Goal: Task Accomplishment & Management: Manage account settings

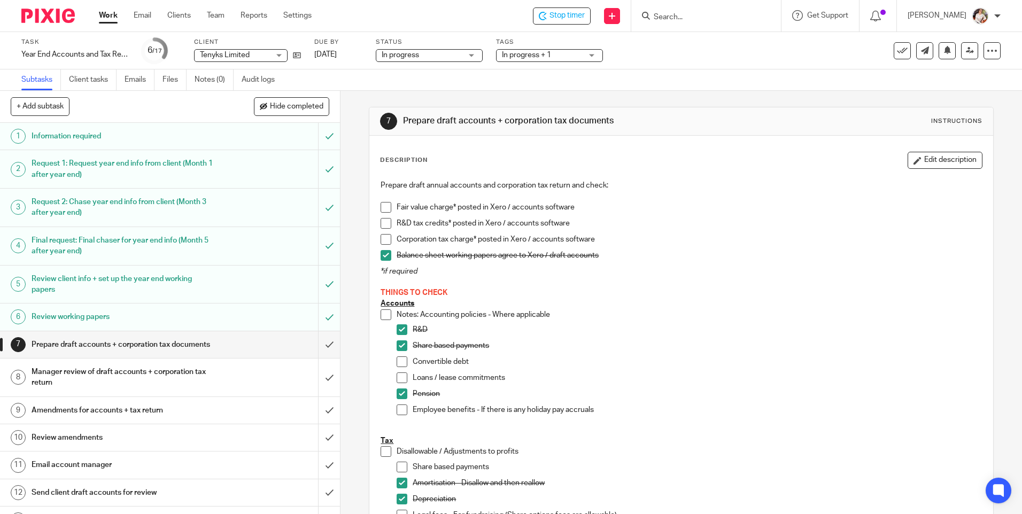
click at [827, 290] on p "THINGS TO CHECK" at bounding box center [681, 293] width 601 height 11
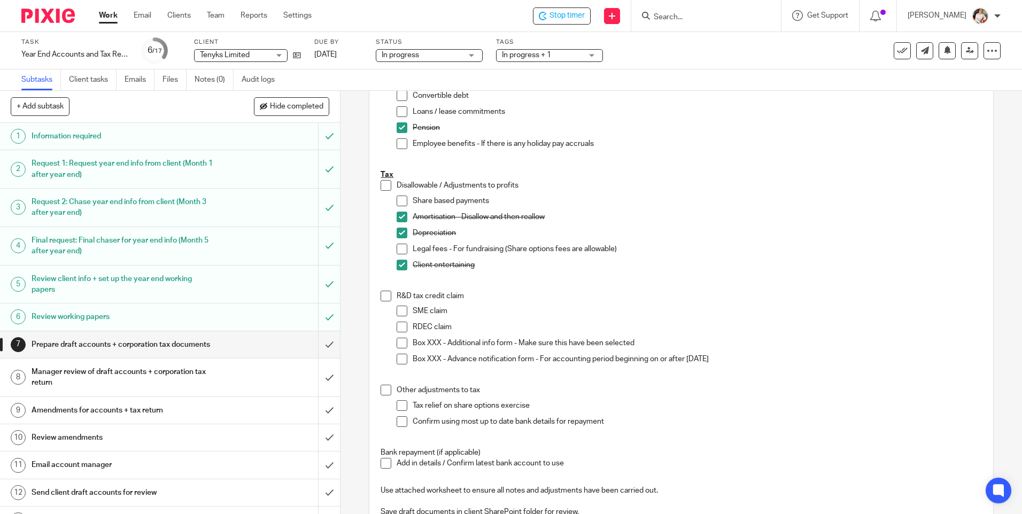
scroll to position [267, 0]
click at [786, 251] on p "Legal fees - For fundraising (Share options fees are allowable)" at bounding box center [697, 248] width 569 height 11
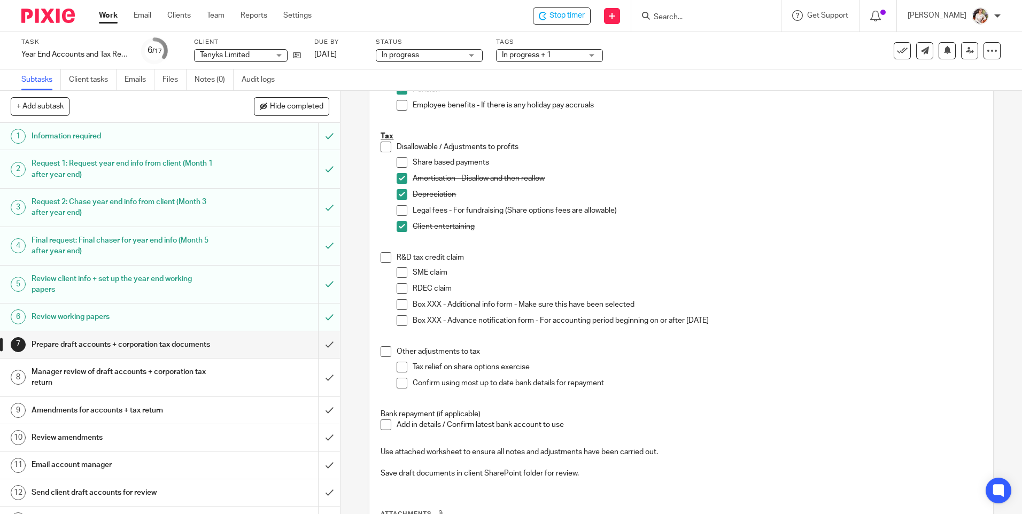
scroll to position [321, 0]
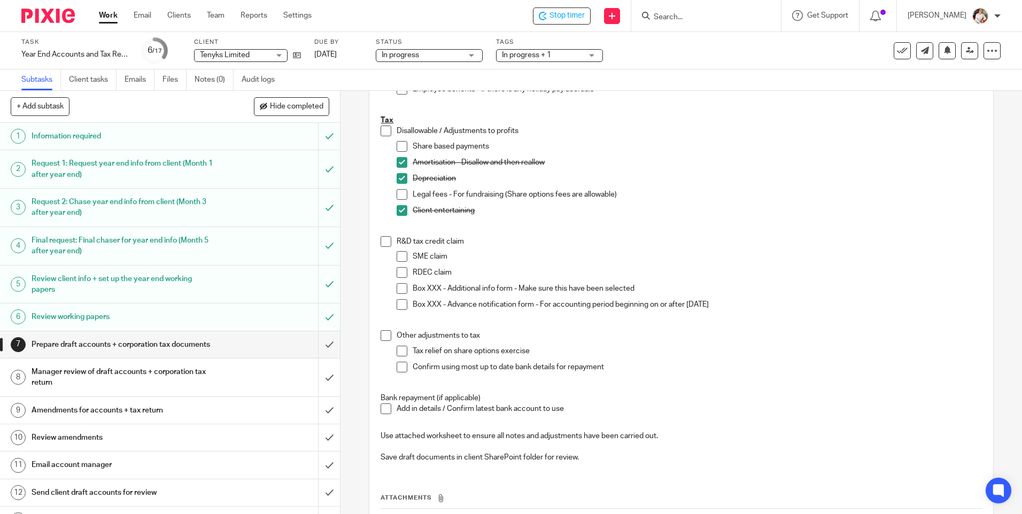
click at [400, 253] on span at bounding box center [402, 256] width 11 height 11
click at [397, 284] on span at bounding box center [402, 288] width 11 height 11
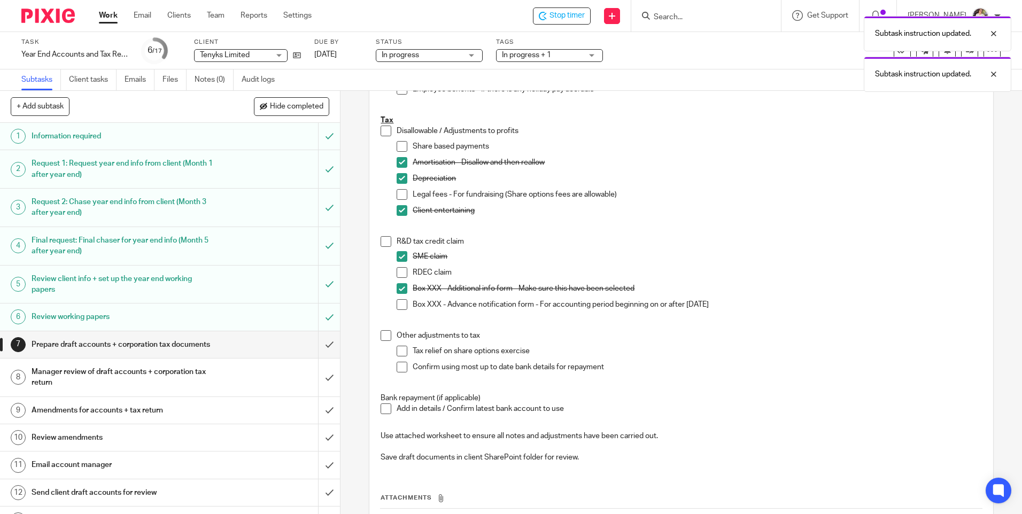
click at [397, 365] on span at bounding box center [402, 367] width 11 height 11
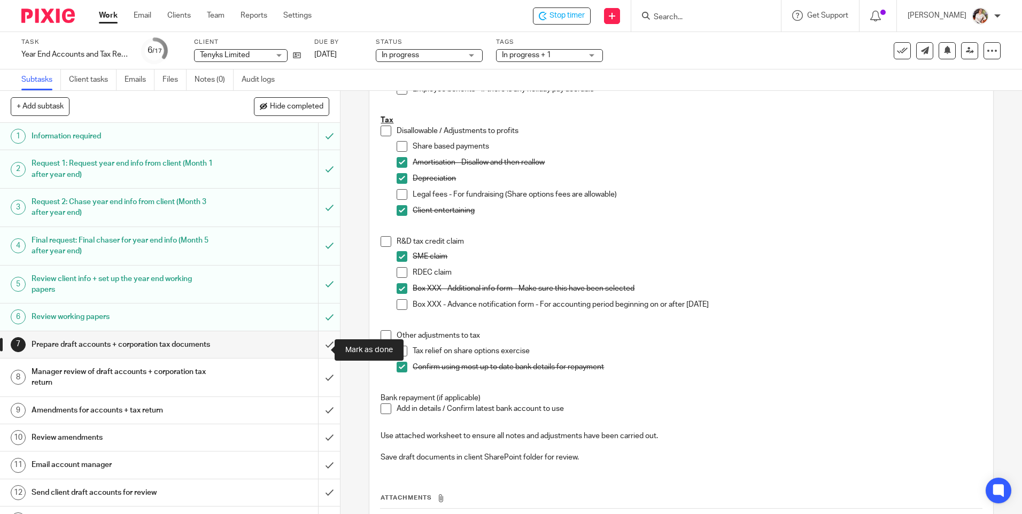
click at [319, 350] on input "submit" at bounding box center [170, 344] width 340 height 27
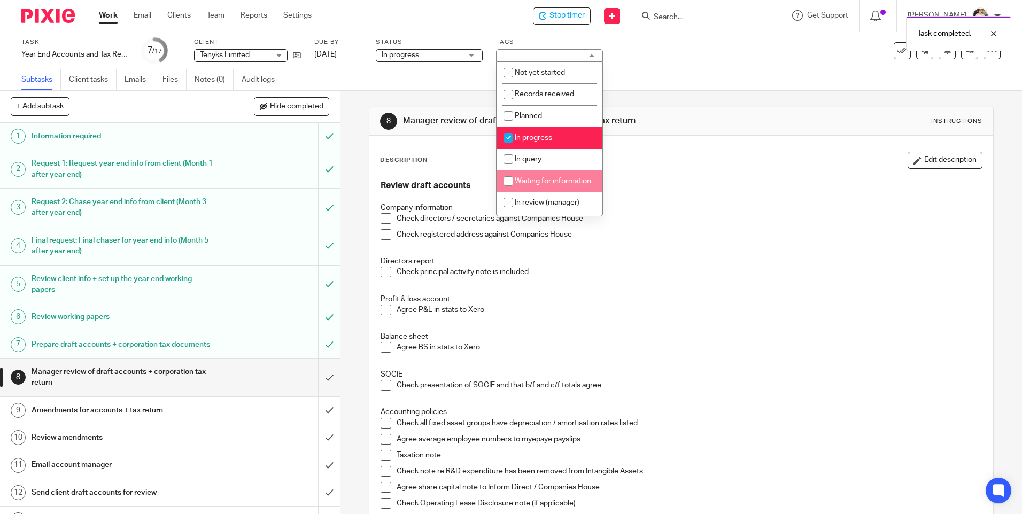
scroll to position [107, 0]
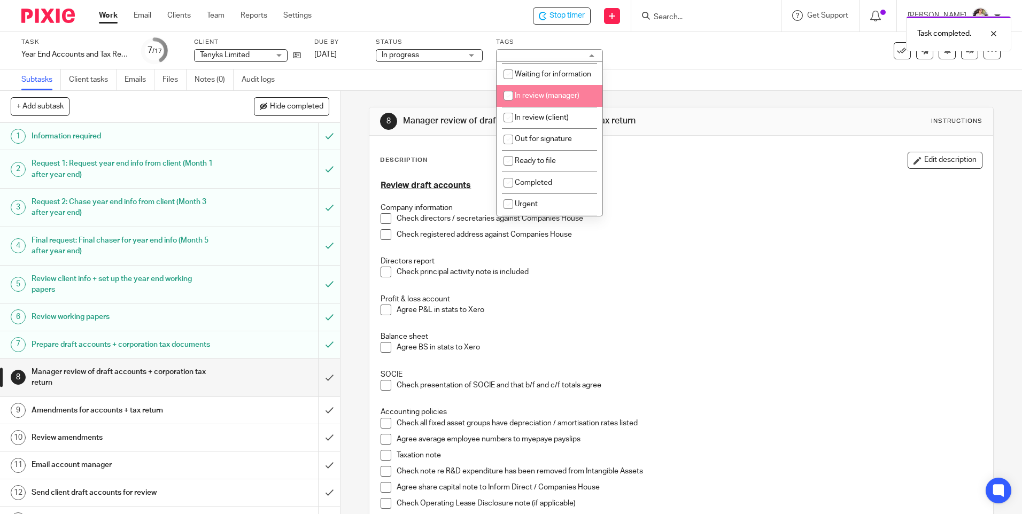
click at [551, 99] on span "In review (manager)" at bounding box center [547, 95] width 65 height 7
checkbox input "true"
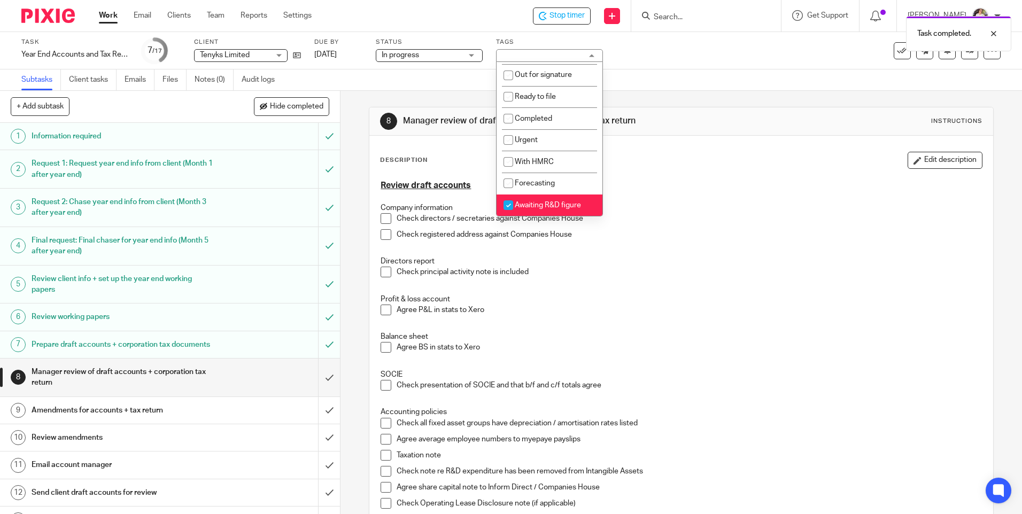
click at [570, 202] on span "Awaiting R&D figure" at bounding box center [548, 205] width 66 height 7
checkbox input "false"
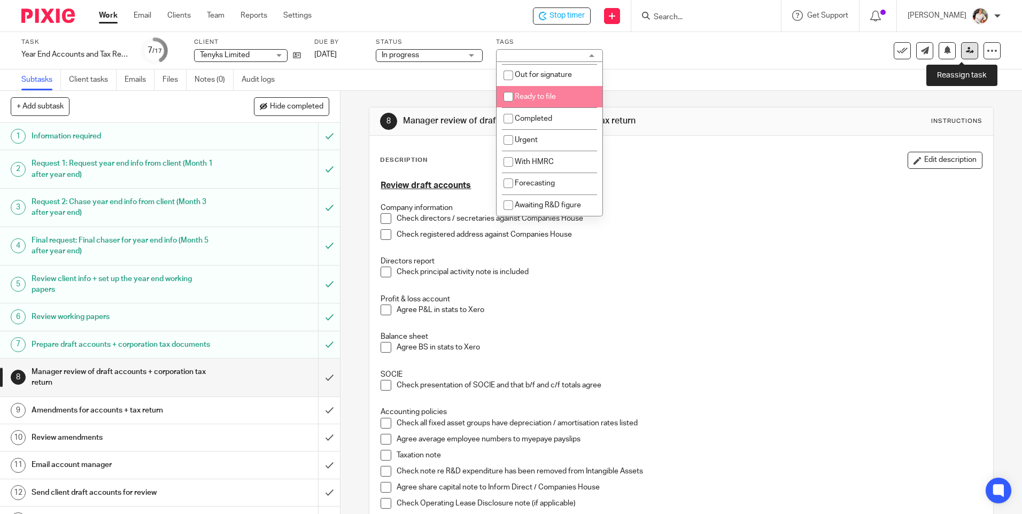
click at [966, 53] on icon at bounding box center [970, 51] width 8 height 8
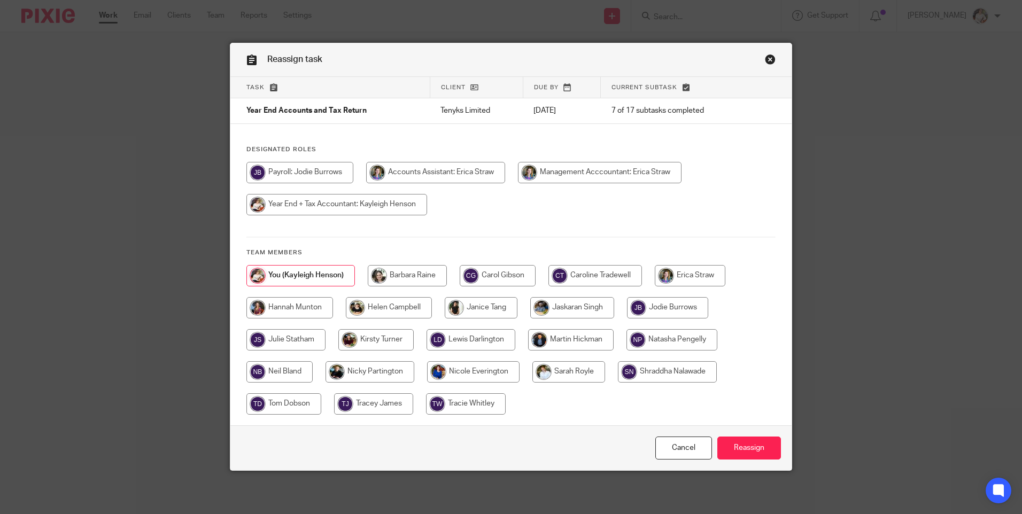
click at [573, 277] on input "radio" at bounding box center [596, 275] width 94 height 21
radio input "true"
click at [730, 439] on input "Reassign" at bounding box center [749, 448] width 64 height 23
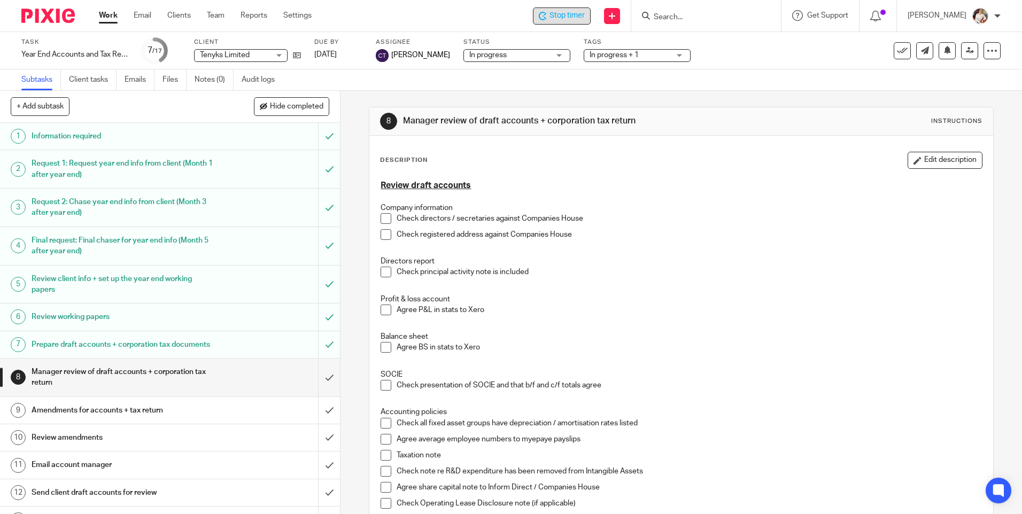
click at [580, 17] on span "Stop timer" at bounding box center [567, 15] width 35 height 11
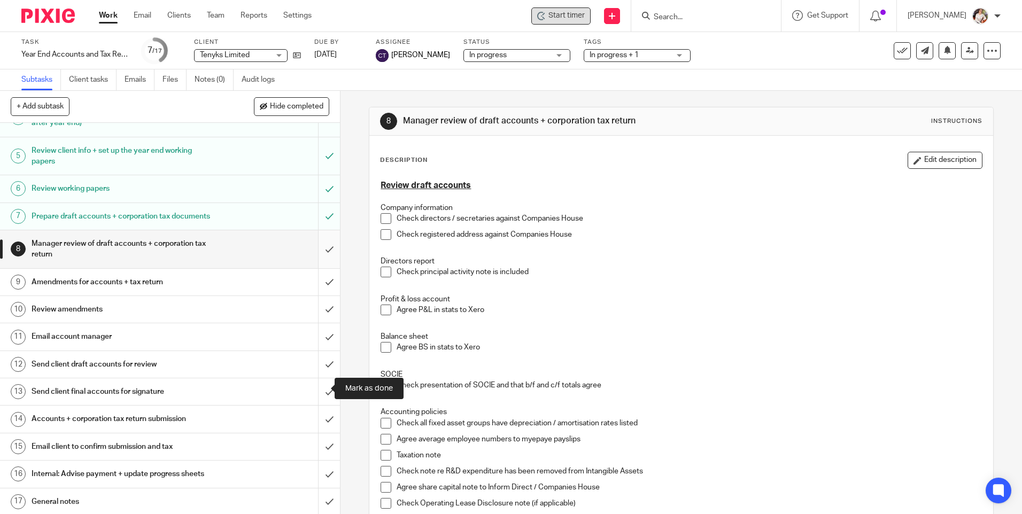
scroll to position [141, 0]
drag, startPoint x: 316, startPoint y: 254, endPoint x: 320, endPoint y: 282, distance: 27.6
click at [316, 259] on input "submit" at bounding box center [170, 248] width 340 height 38
click at [320, 282] on input "submit" at bounding box center [170, 280] width 340 height 27
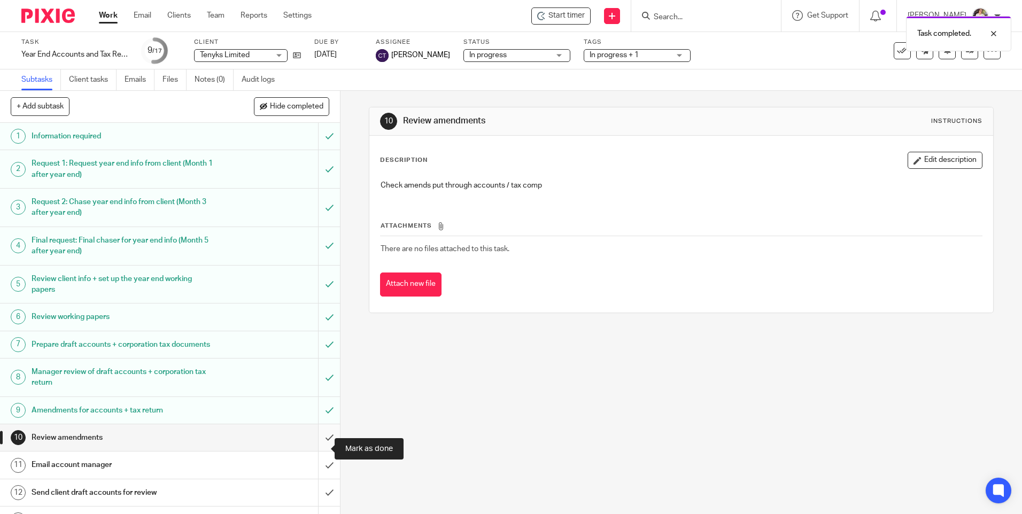
click at [318, 451] on input "submit" at bounding box center [170, 437] width 340 height 27
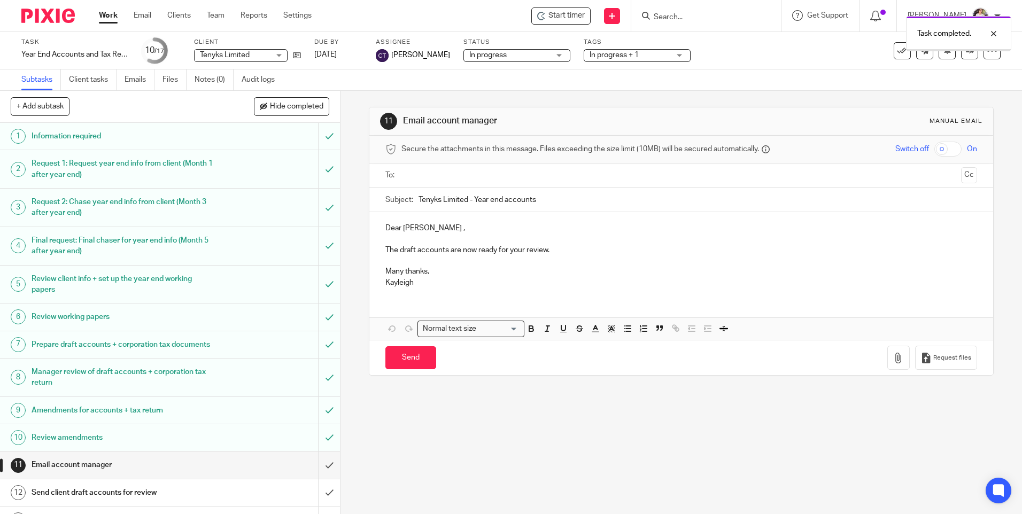
click at [105, 15] on link "Work" at bounding box center [108, 15] width 19 height 11
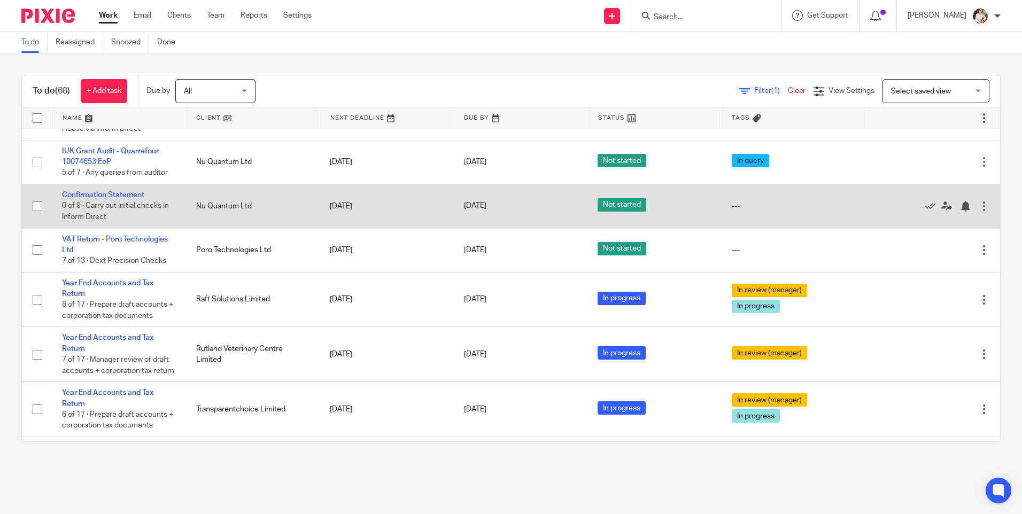
scroll to position [321, 0]
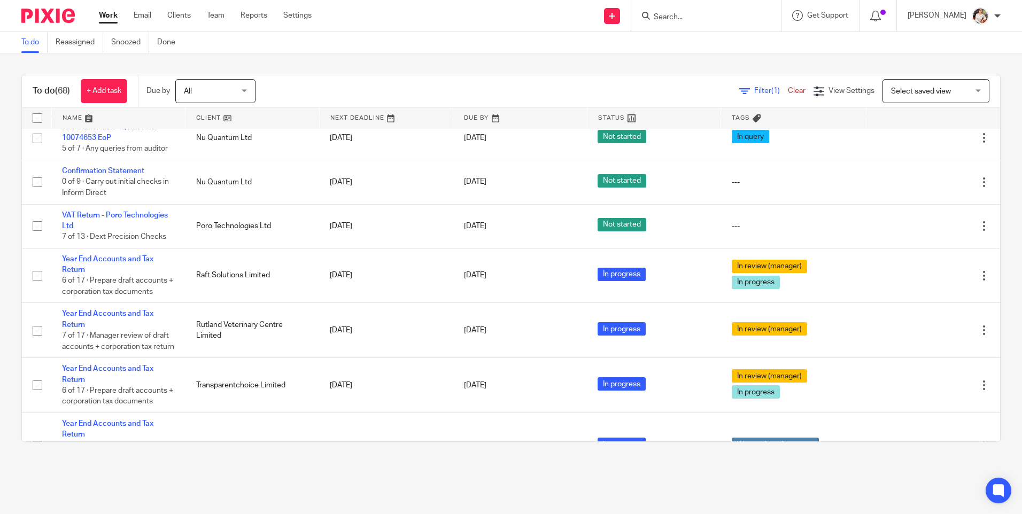
click at [682, 19] on input "Search" at bounding box center [701, 18] width 96 height 10
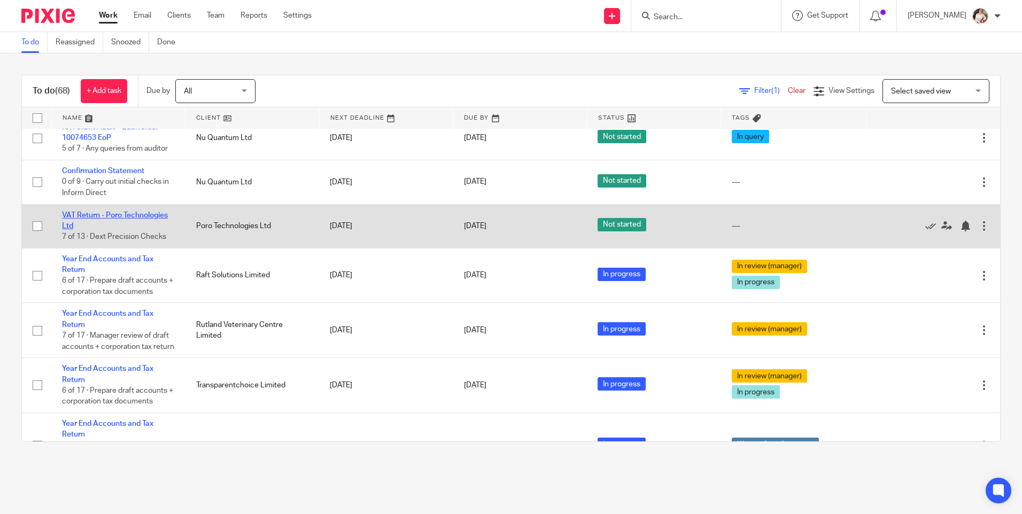
click at [109, 223] on link "VAT Return - Poro Technologies Ltd" at bounding box center [115, 221] width 106 height 18
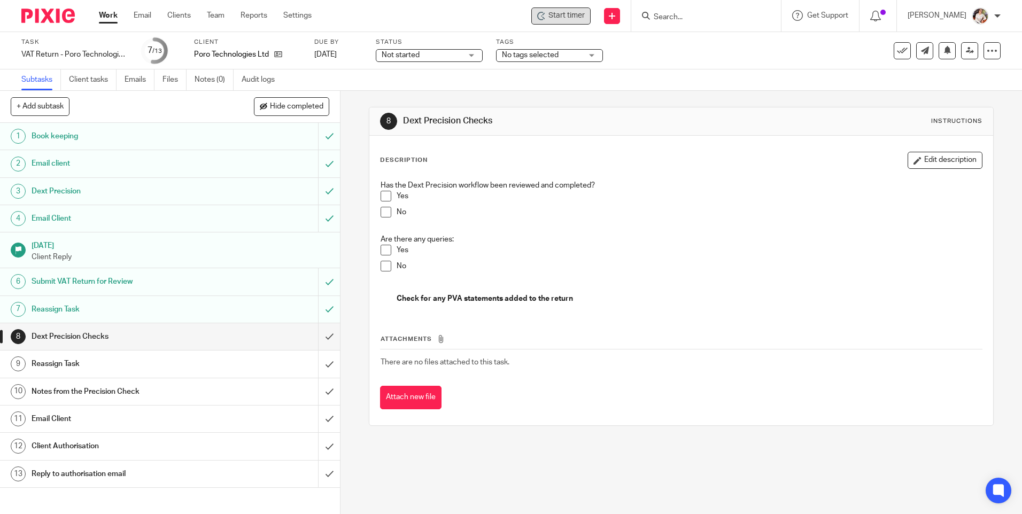
click at [554, 16] on span "Start timer" at bounding box center [567, 15] width 36 height 11
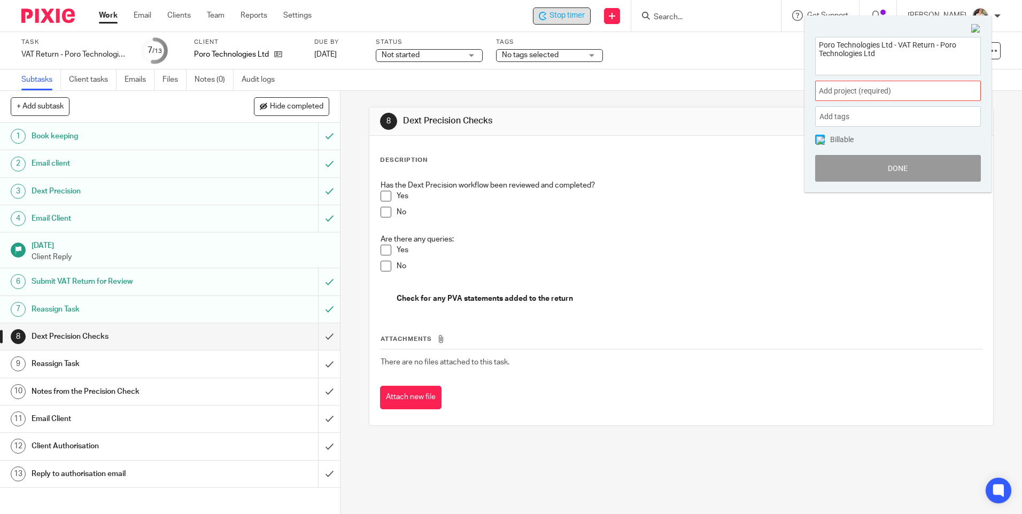
click at [915, 82] on div "Add project (required) :" at bounding box center [898, 91] width 166 height 20
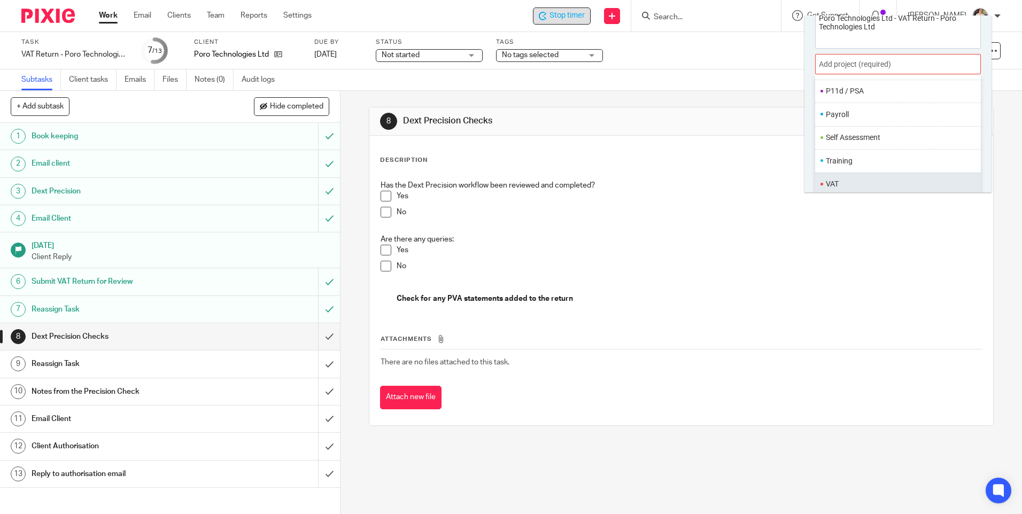
scroll to position [53, 0]
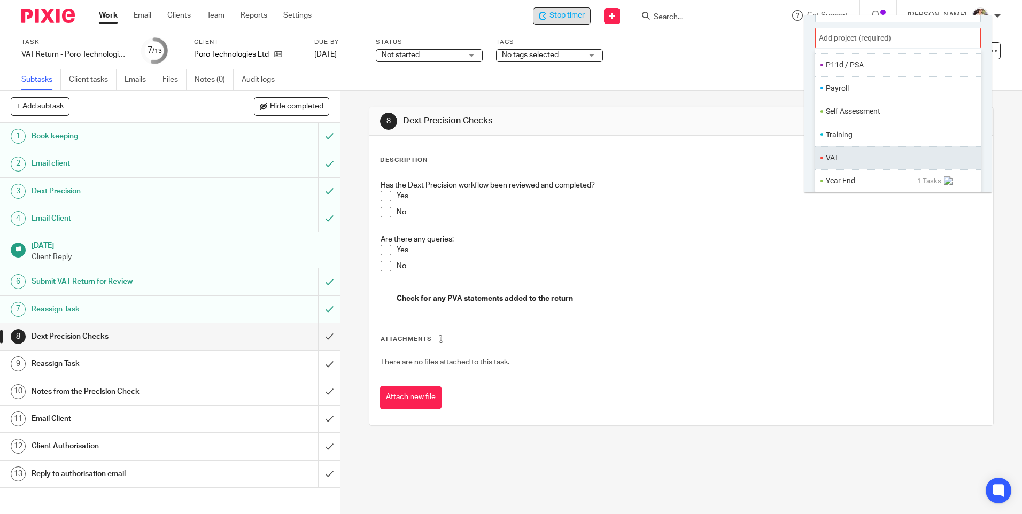
click at [844, 162] on li "VAT" at bounding box center [896, 157] width 140 height 11
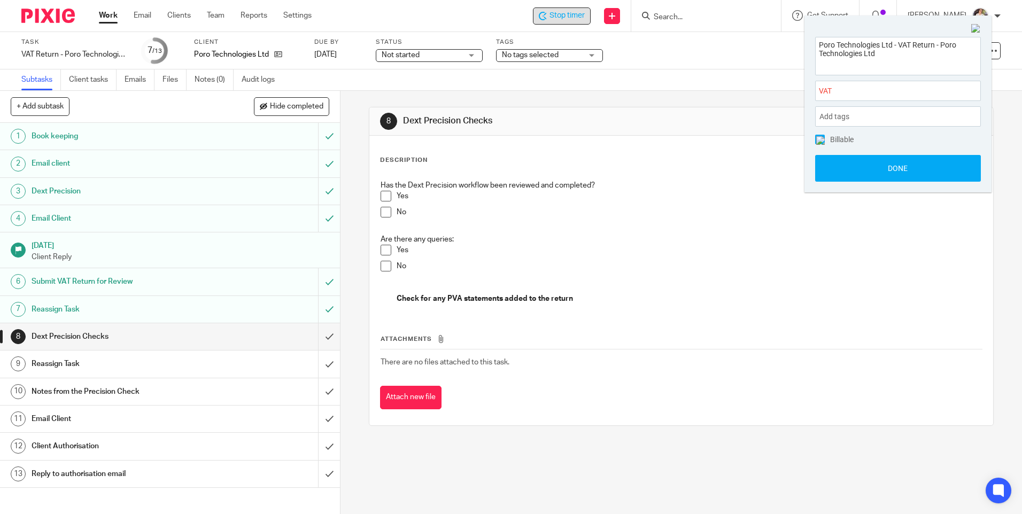
scroll to position [0, 0]
click at [897, 172] on button "Done" at bounding box center [898, 168] width 166 height 27
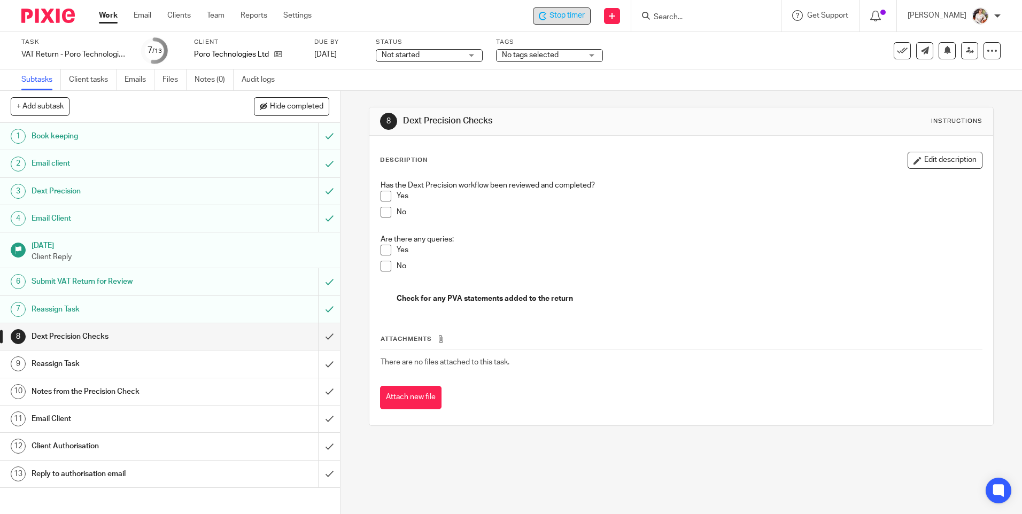
drag, startPoint x: 376, startPoint y: 193, endPoint x: 380, endPoint y: 198, distance: 5.8
click at [378, 196] on div "Has the Dext Precision workflow been reviewed and completed? Yes No Are there a…" at bounding box center [681, 243] width 612 height 137
click at [381, 198] on span at bounding box center [386, 196] width 11 height 11
click at [381, 265] on span at bounding box center [386, 266] width 11 height 11
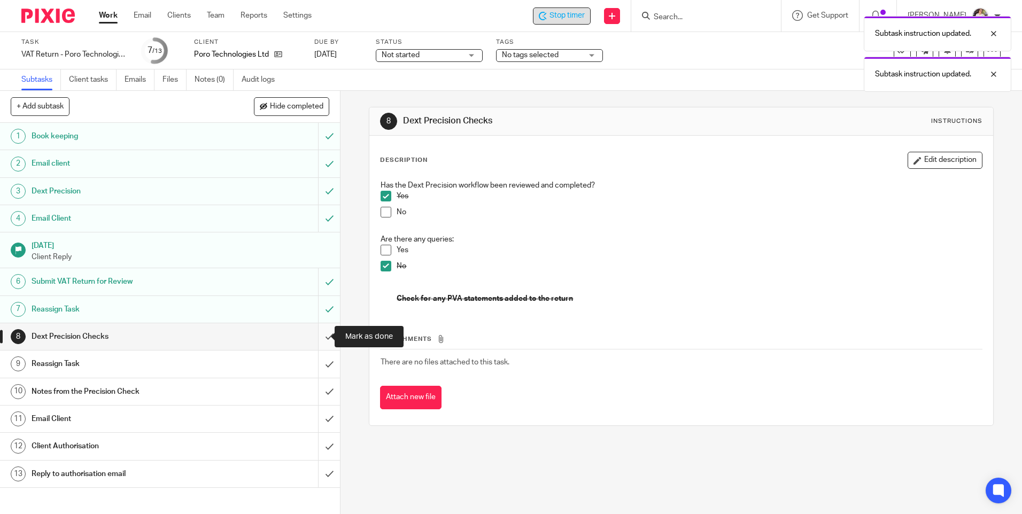
click at [317, 336] on input "submit" at bounding box center [170, 336] width 340 height 27
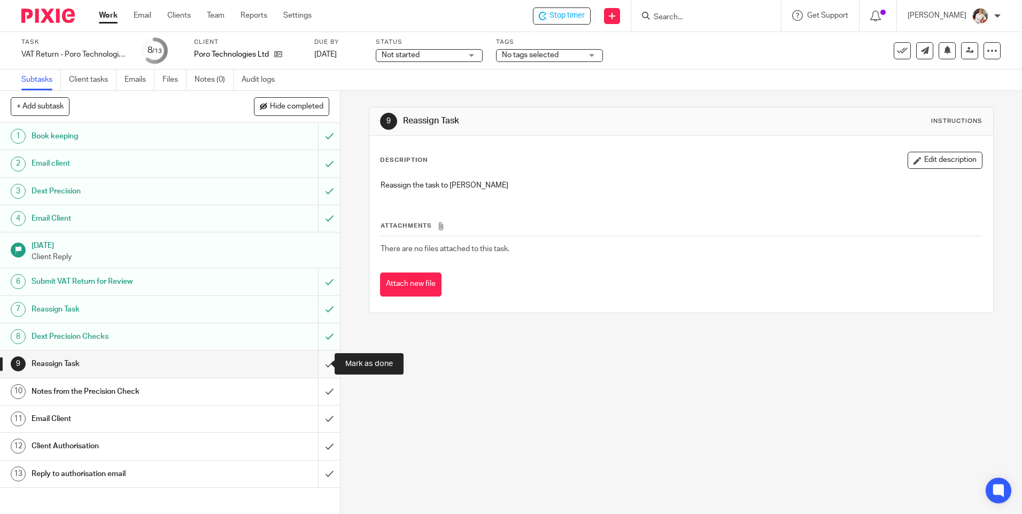
click at [318, 366] on input "submit" at bounding box center [170, 364] width 340 height 27
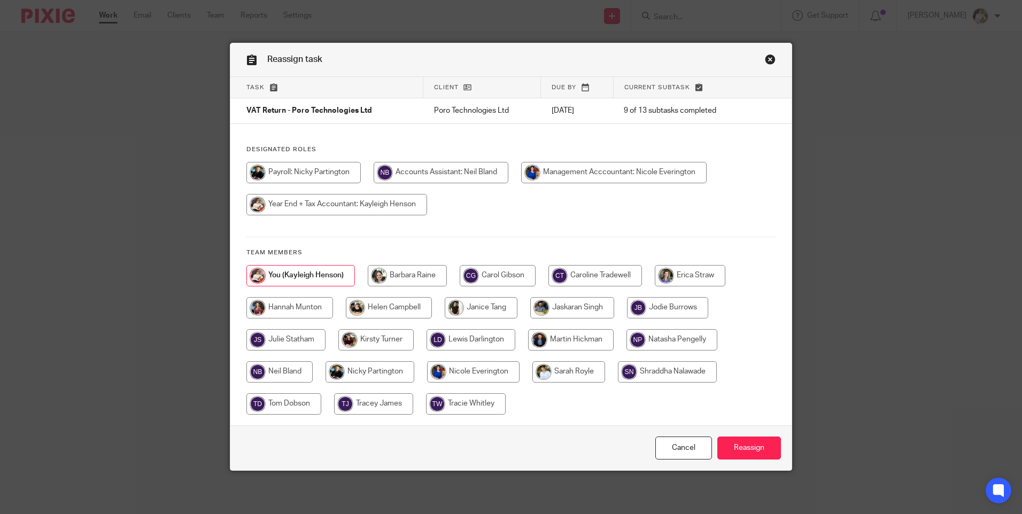
click at [289, 377] on input "radio" at bounding box center [279, 371] width 66 height 21
radio input "true"
click at [726, 444] on input "Reassign" at bounding box center [749, 448] width 64 height 23
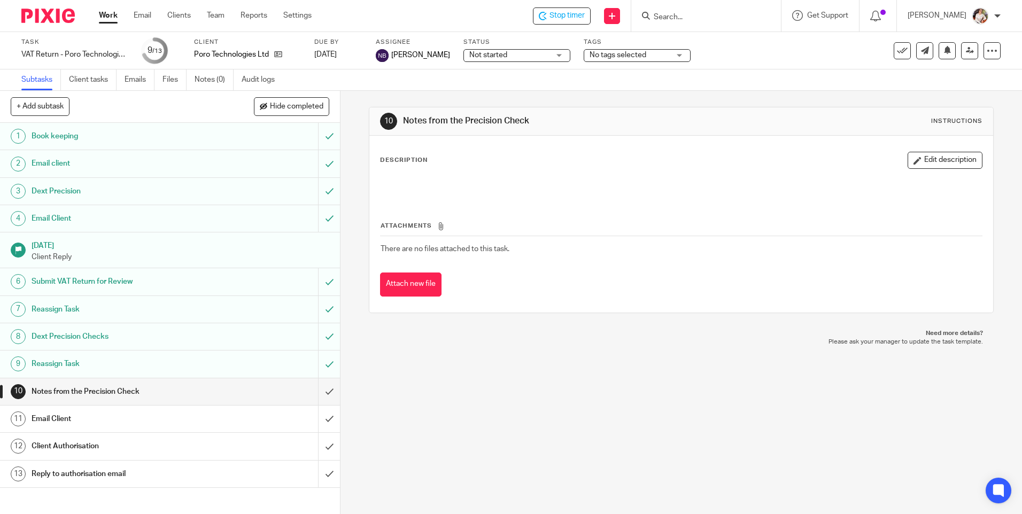
click at [557, 17] on span "Stop timer" at bounding box center [567, 15] width 35 height 11
click at [107, 18] on link "Work" at bounding box center [108, 15] width 19 height 11
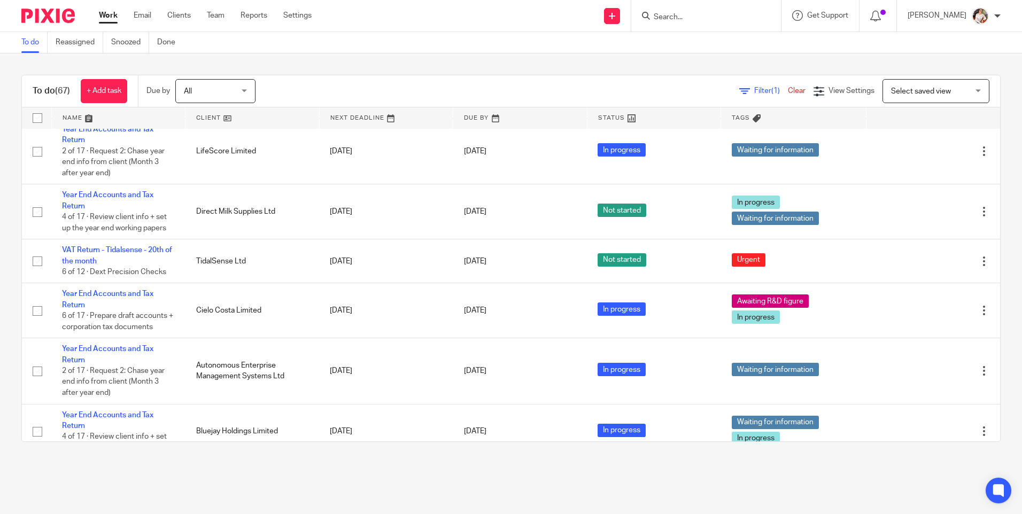
scroll to position [855, 0]
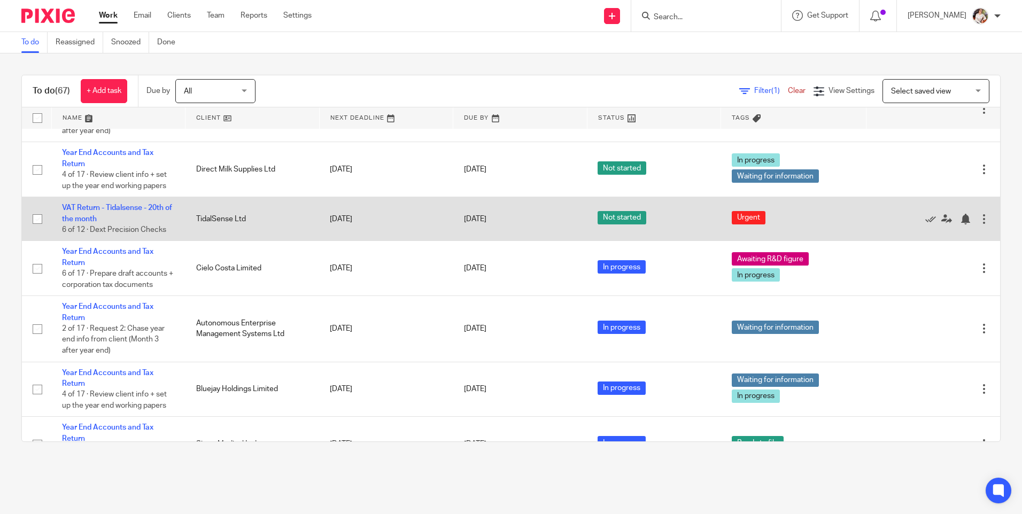
click at [113, 235] on td "VAT Return - Tidalsense - 20th of the month 6 of 12 · Dext Precision Checks" at bounding box center [118, 219] width 134 height 44
click at [113, 222] on link "VAT Return - Tidalsense - 20th of the month" at bounding box center [117, 213] width 110 height 18
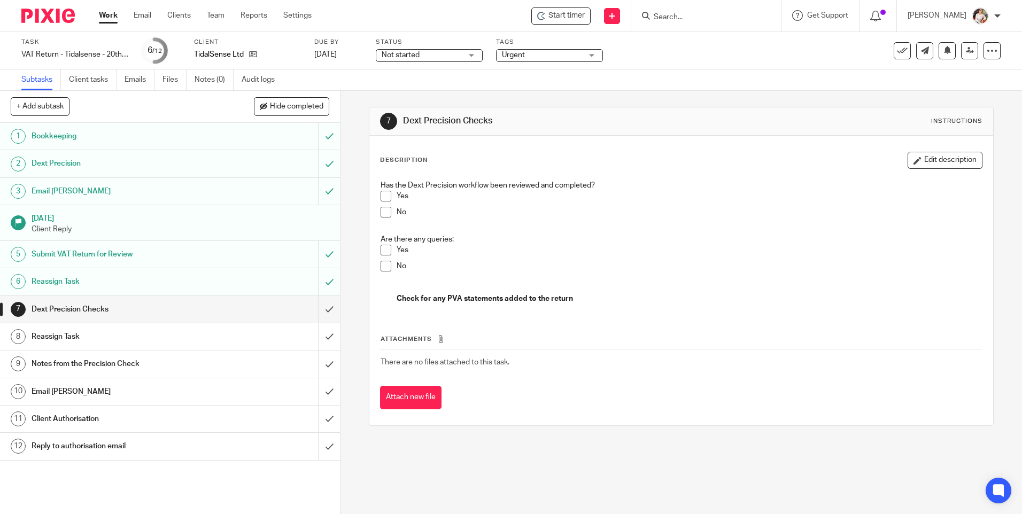
click at [566, 25] on div "Start timer Send new email Create task Add client Get Support Contact Support H…" at bounding box center [675, 16] width 694 height 32
click at [566, 20] on span "Start timer" at bounding box center [567, 15] width 36 height 11
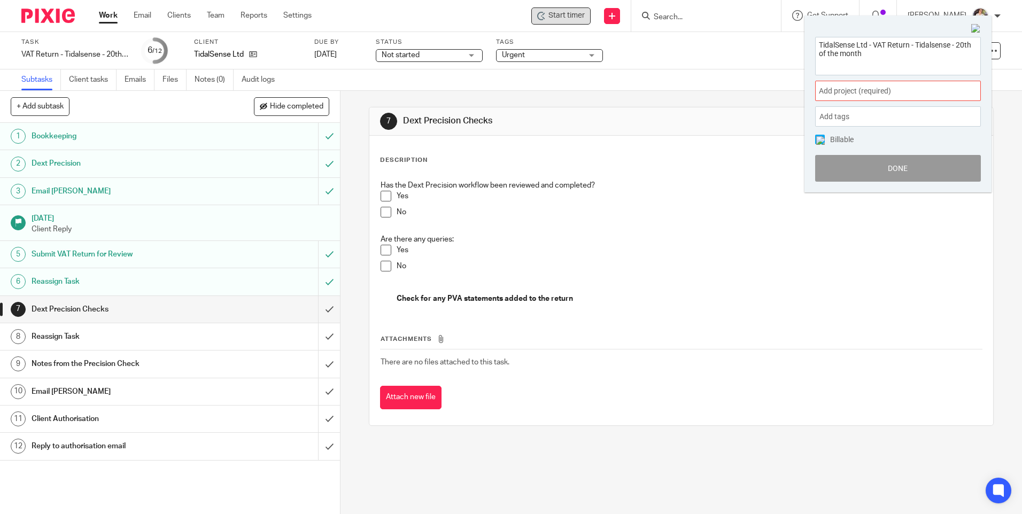
click at [949, 96] on span "Add project (required) :" at bounding box center [886, 91] width 135 height 11
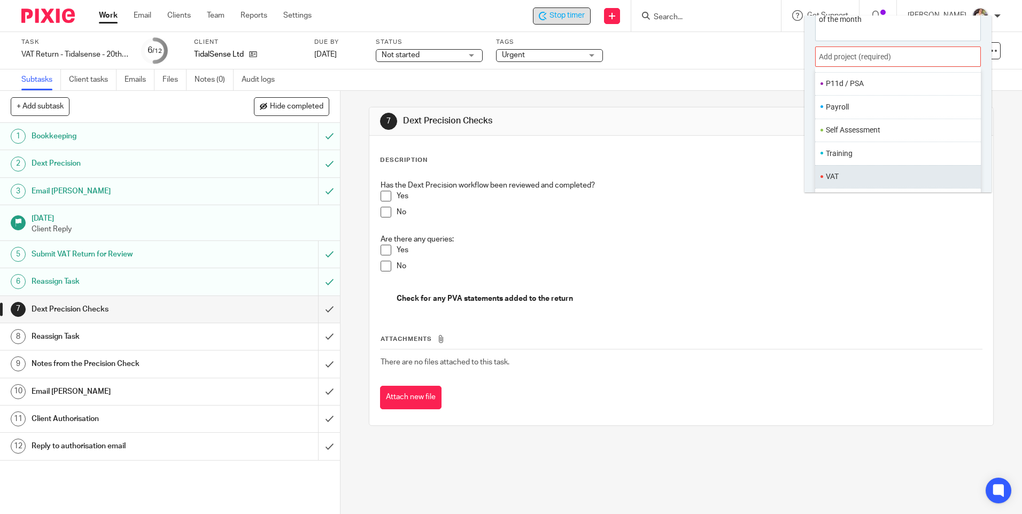
scroll to position [53, 0]
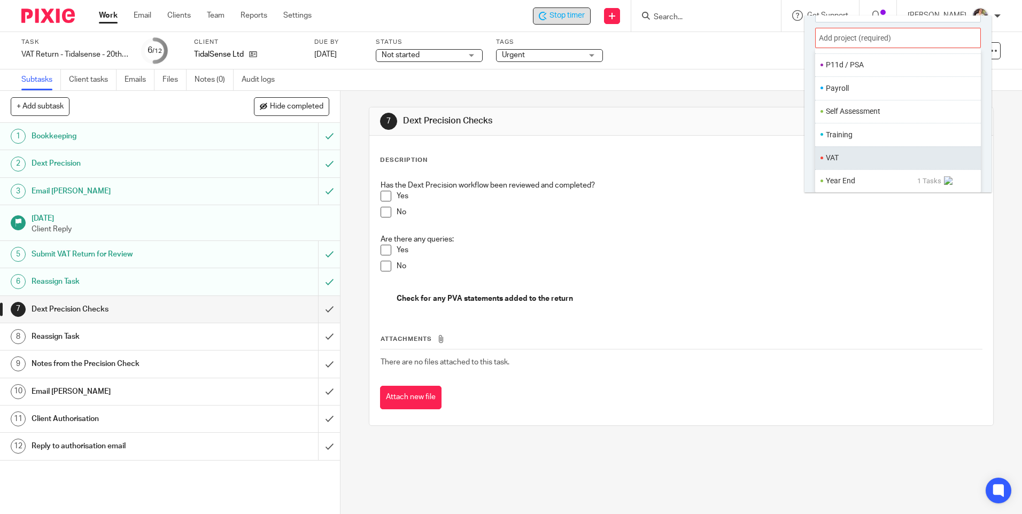
click at [827, 159] on li "VAT" at bounding box center [896, 157] width 140 height 11
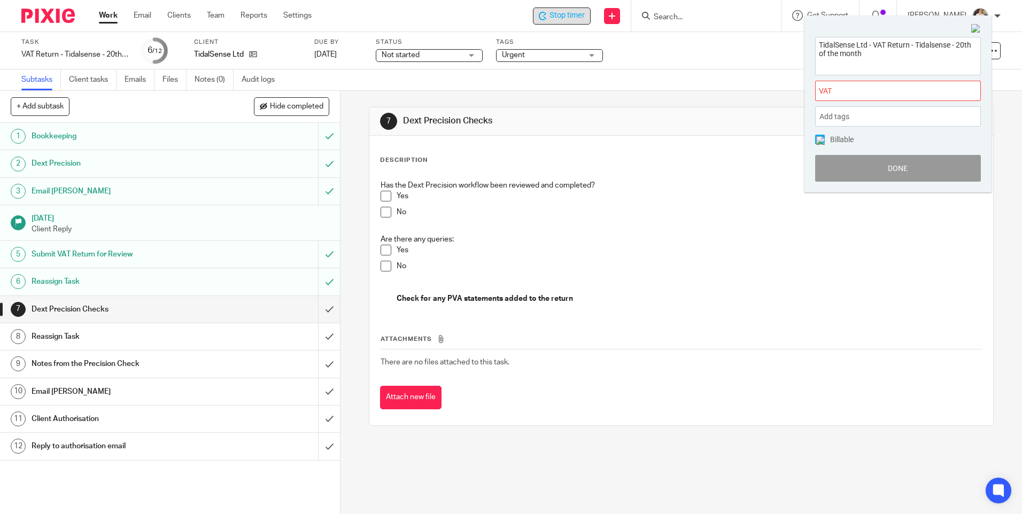
scroll to position [0, 0]
click at [833, 167] on button "Done" at bounding box center [898, 168] width 166 height 27
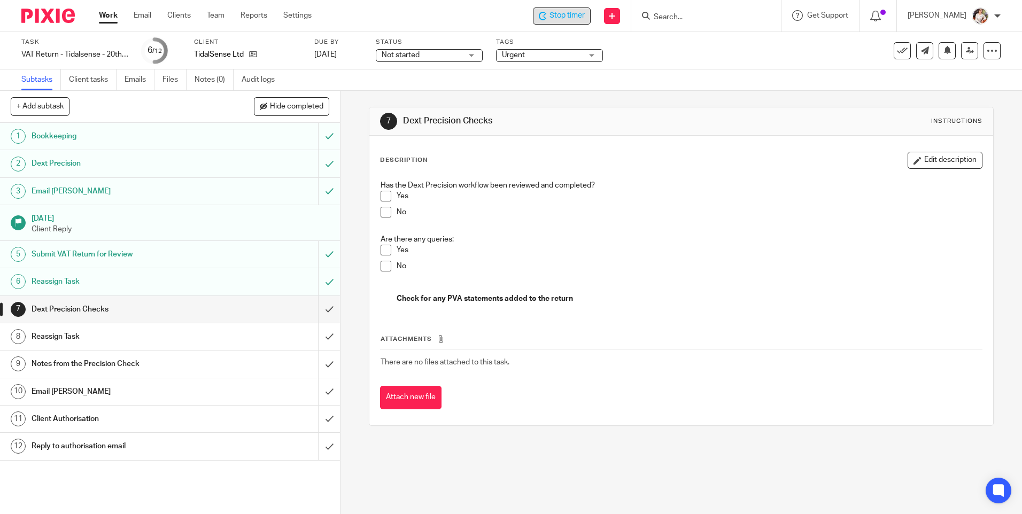
click at [384, 197] on span at bounding box center [386, 196] width 11 height 11
click at [387, 268] on span at bounding box center [386, 266] width 11 height 11
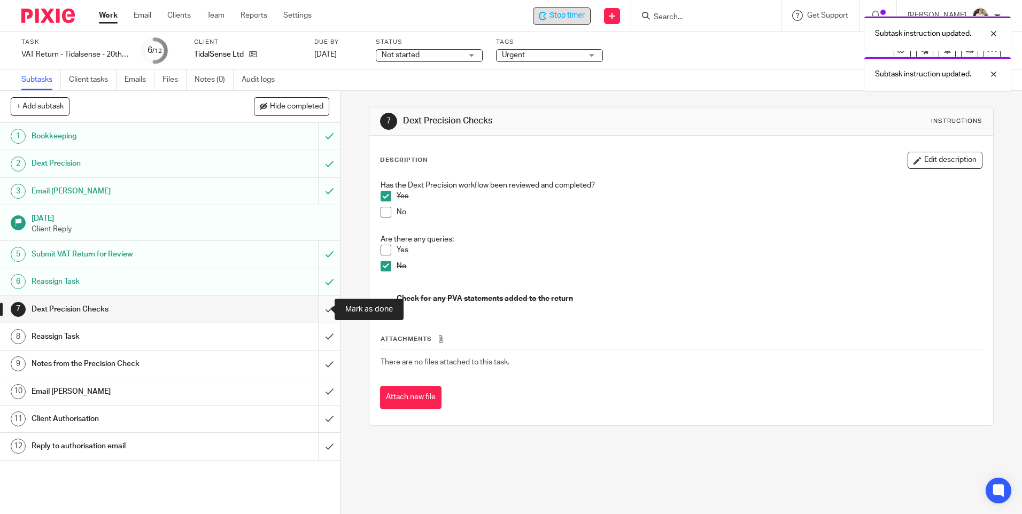
click at [320, 307] on input "submit" at bounding box center [170, 309] width 340 height 27
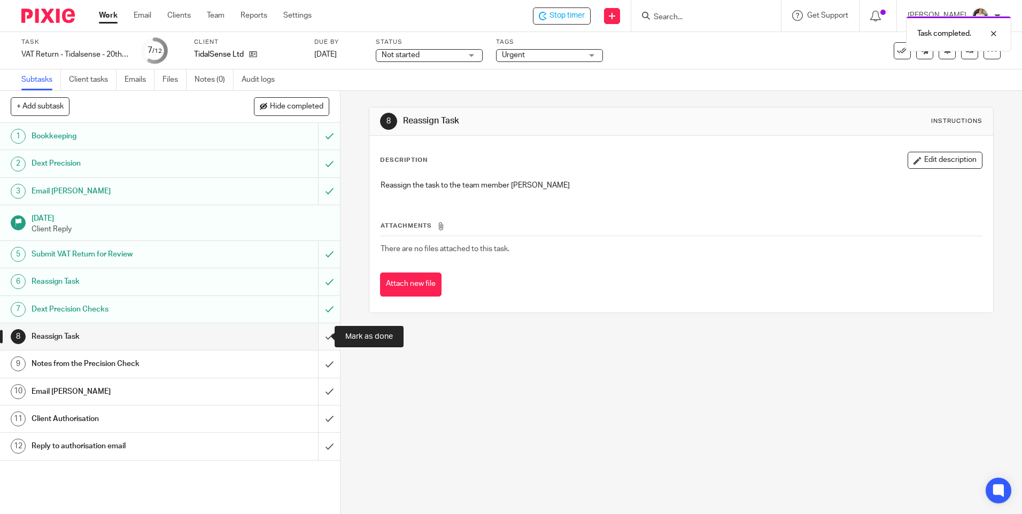
click at [314, 332] on input "submit" at bounding box center [170, 336] width 340 height 27
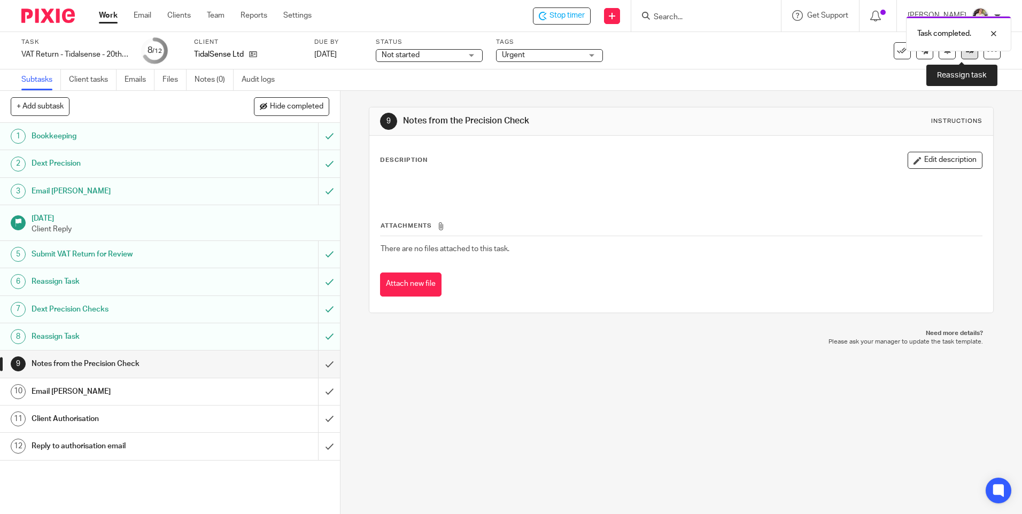
click at [962, 57] on link at bounding box center [969, 50] width 17 height 17
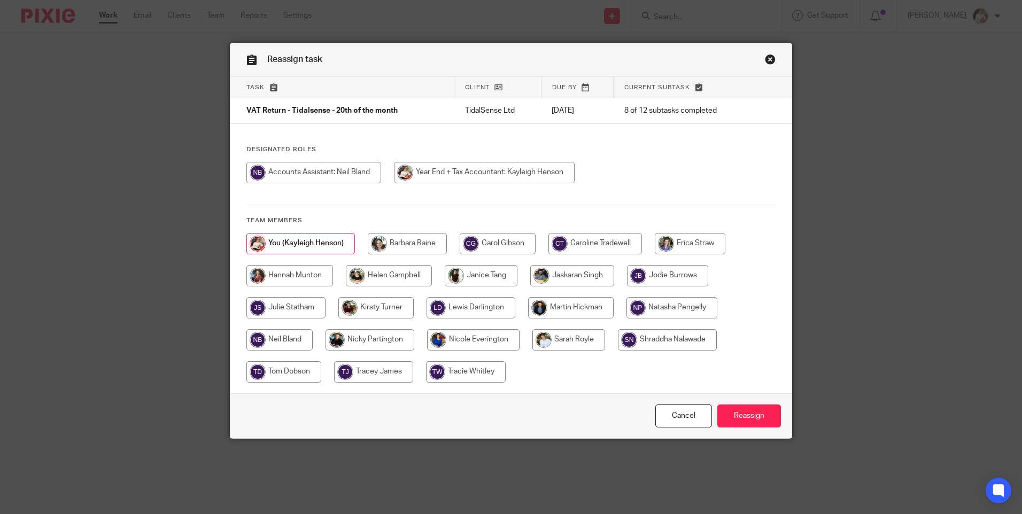
click at [302, 336] on input "radio" at bounding box center [279, 339] width 66 height 21
radio input "true"
click at [742, 419] on input "Reassign" at bounding box center [749, 416] width 64 height 23
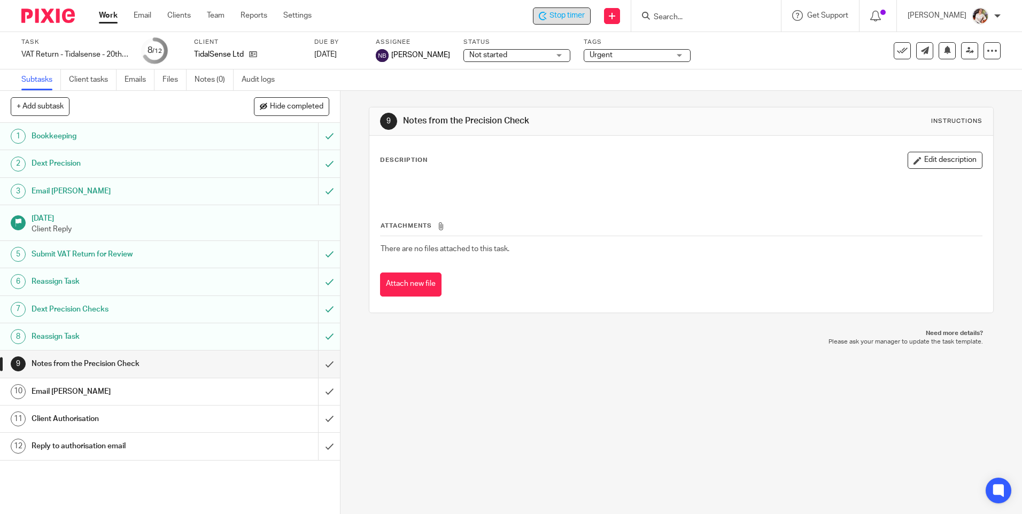
click at [563, 15] on span "Stop timer" at bounding box center [567, 15] width 35 height 11
click at [112, 18] on link "Work" at bounding box center [108, 15] width 19 height 11
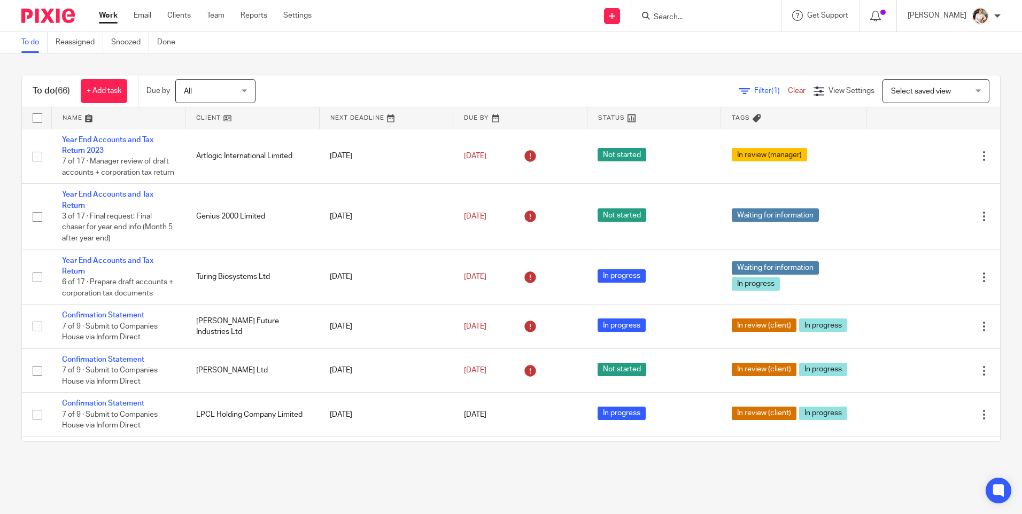
drag, startPoint x: 674, startPoint y: 19, endPoint x: 690, endPoint y: 18, distance: 16.0
click at [675, 22] on input "Search" at bounding box center [701, 18] width 96 height 10
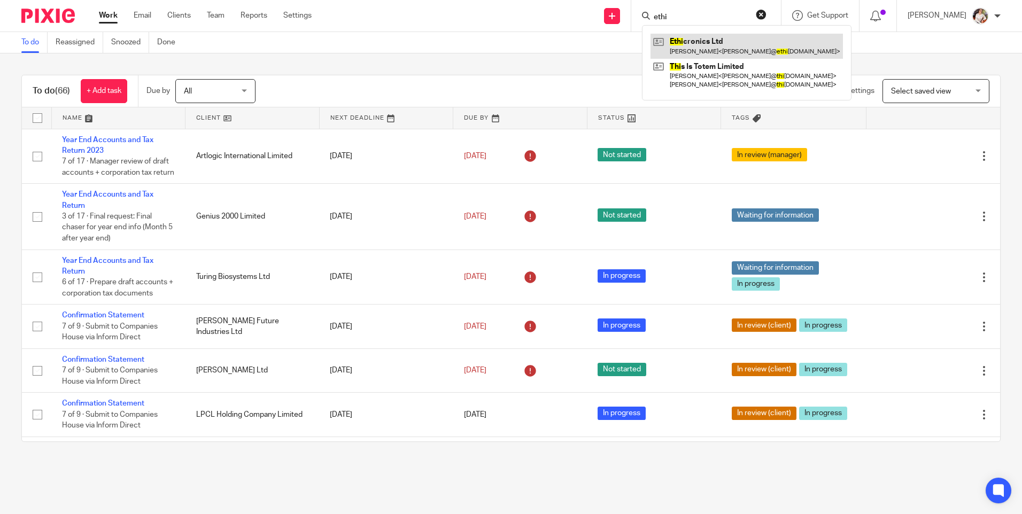
type input "ethi"
click at [693, 42] on link at bounding box center [747, 46] width 192 height 25
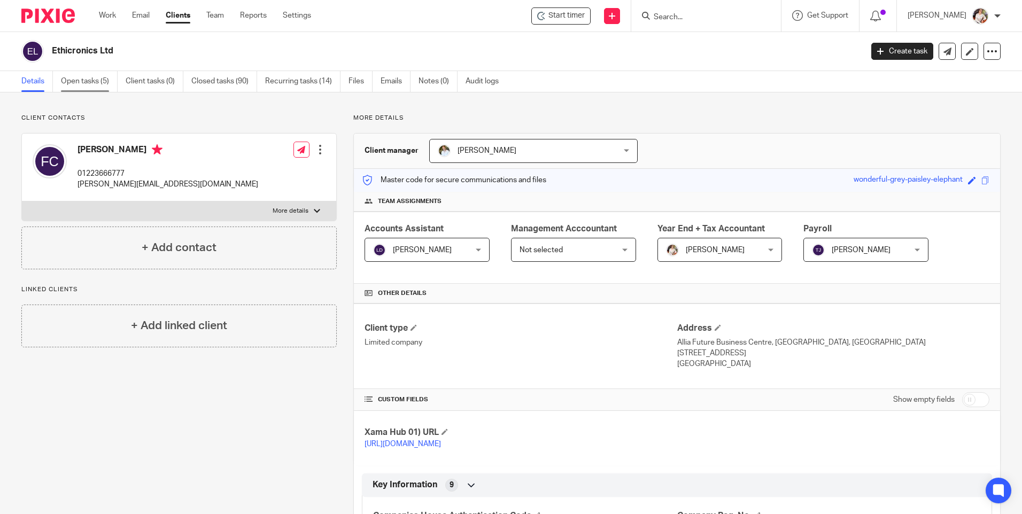
click at [80, 81] on link "Open tasks (5)" at bounding box center [89, 81] width 57 height 21
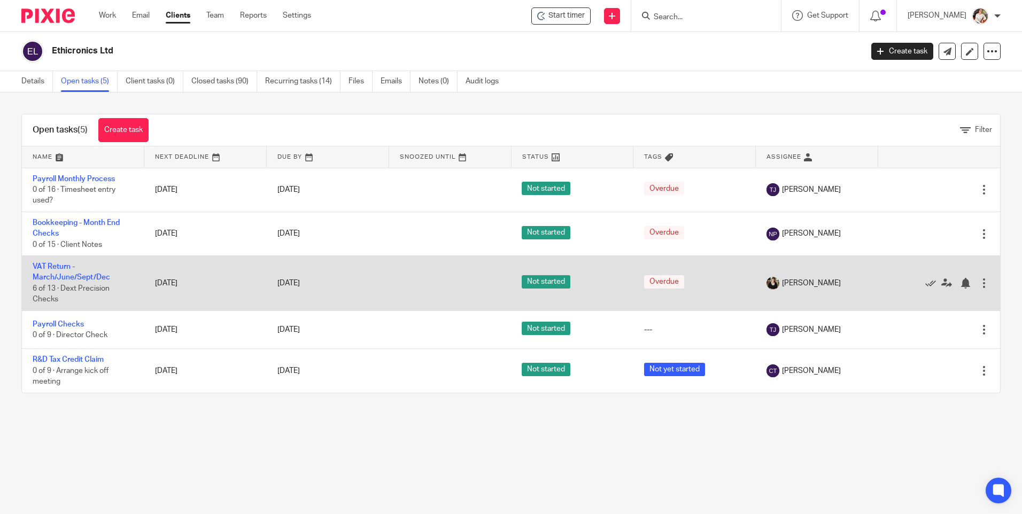
click at [64, 273] on td "VAT Return - March/June/Sept/[DATE] of 13 · Dext Precision Checks" at bounding box center [83, 283] width 122 height 55
click at [60, 280] on link "VAT Return - March/June/Sept/Dec" at bounding box center [72, 272] width 78 height 18
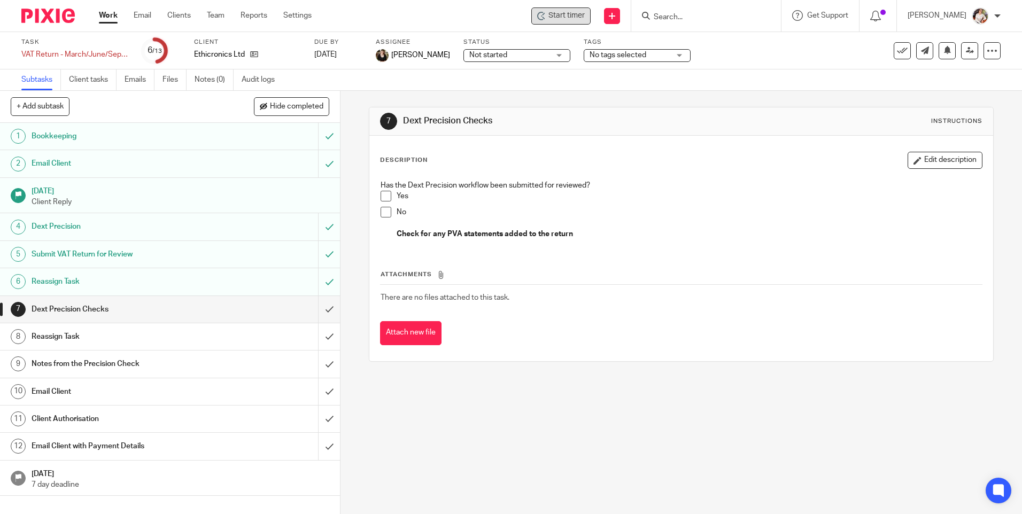
click at [558, 24] on div "Start timer" at bounding box center [560, 15] width 59 height 17
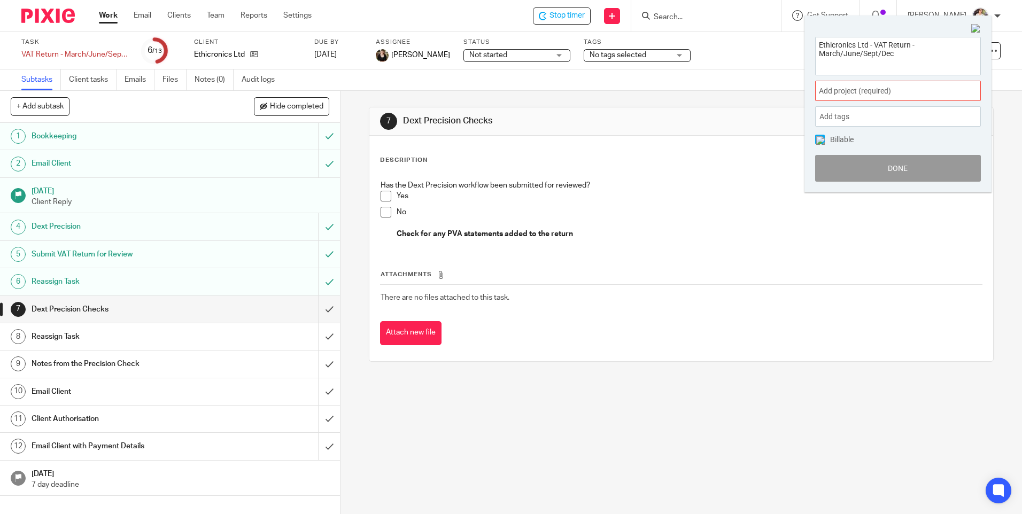
click at [907, 88] on span "Add project (required) :" at bounding box center [886, 91] width 135 height 11
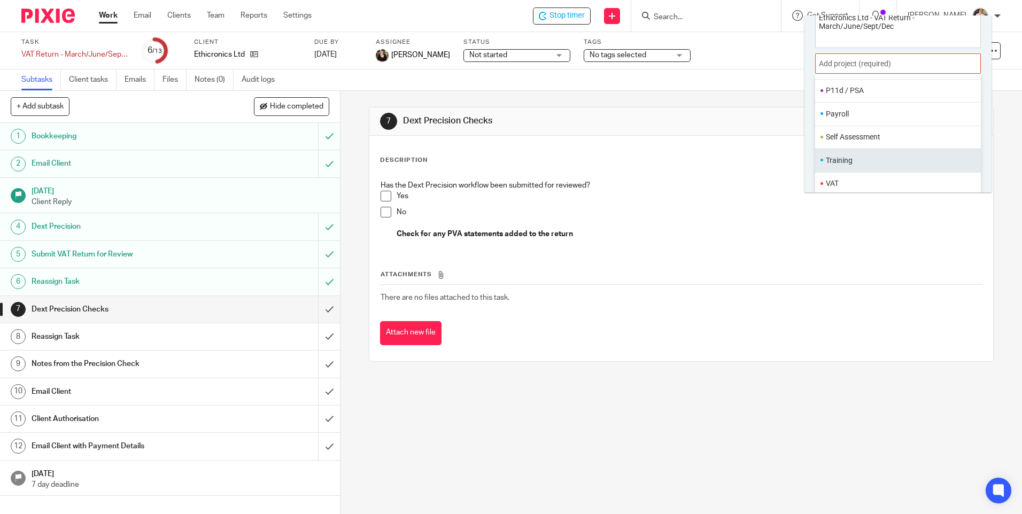
scroll to position [53, 0]
click at [859, 160] on li "VAT" at bounding box center [896, 157] width 140 height 11
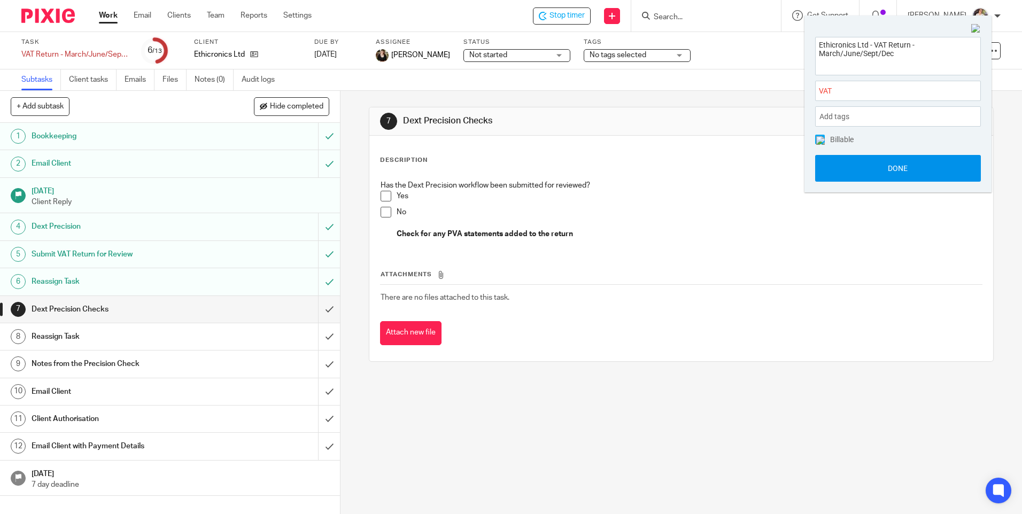
click at [864, 171] on button "Done" at bounding box center [898, 168] width 166 height 27
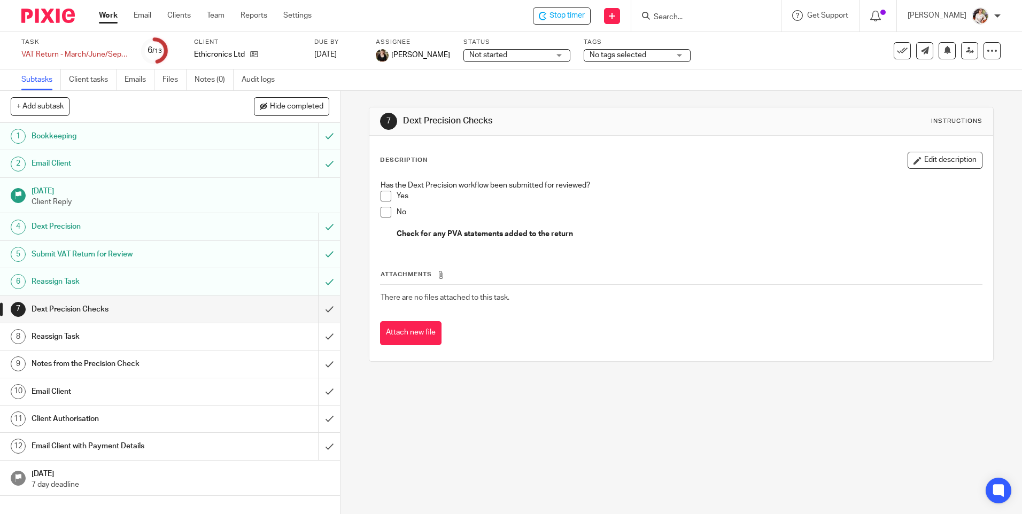
click at [383, 197] on span at bounding box center [386, 196] width 11 height 11
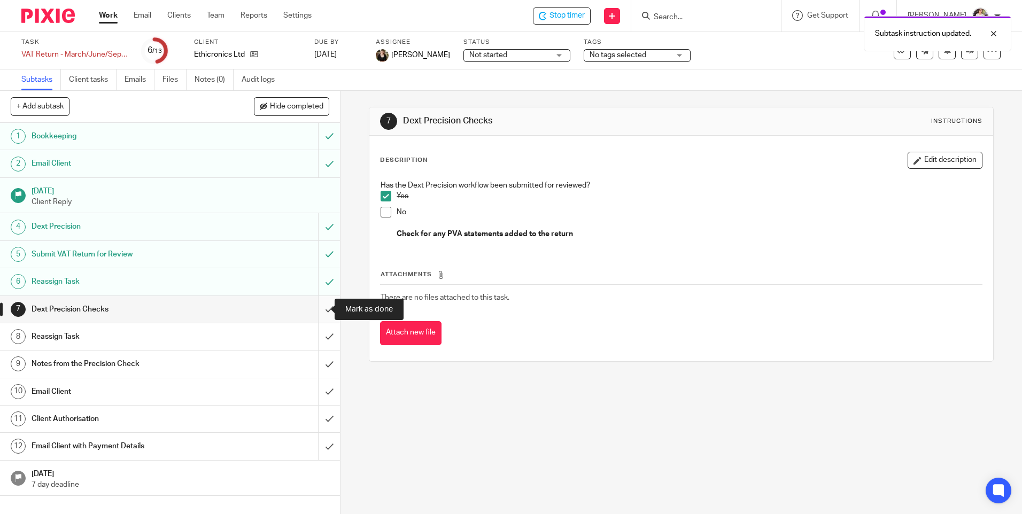
click at [314, 313] on input "submit" at bounding box center [170, 309] width 340 height 27
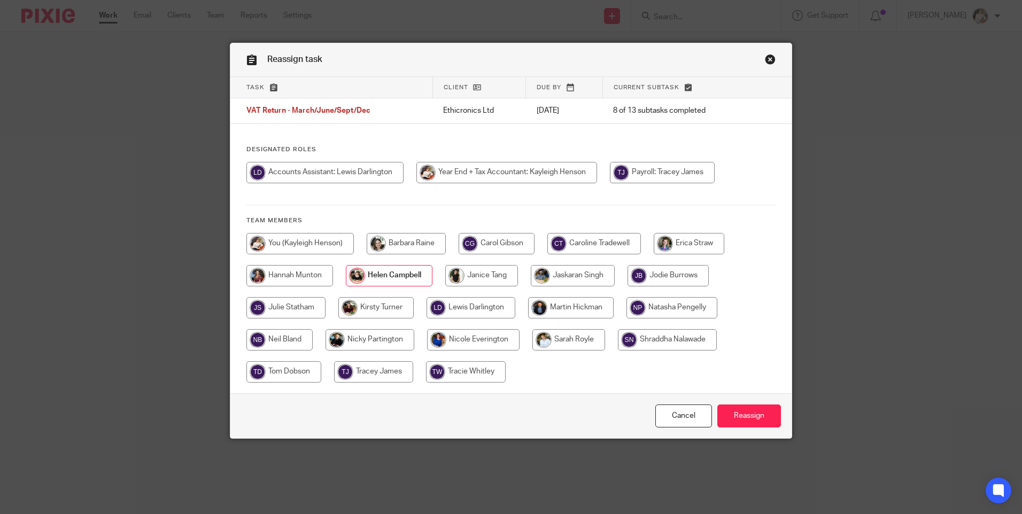
click at [655, 314] on input "radio" at bounding box center [672, 307] width 91 height 21
radio input "true"
click at [772, 420] on input "Reassign" at bounding box center [749, 416] width 64 height 23
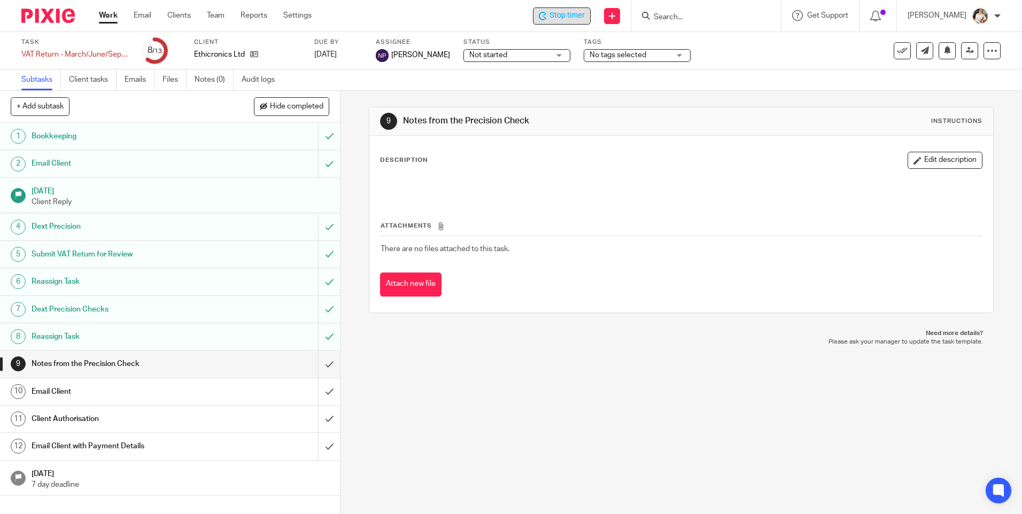
click at [569, 11] on span "Stop timer" at bounding box center [567, 15] width 35 height 11
click at [111, 17] on link "Work" at bounding box center [108, 15] width 19 height 11
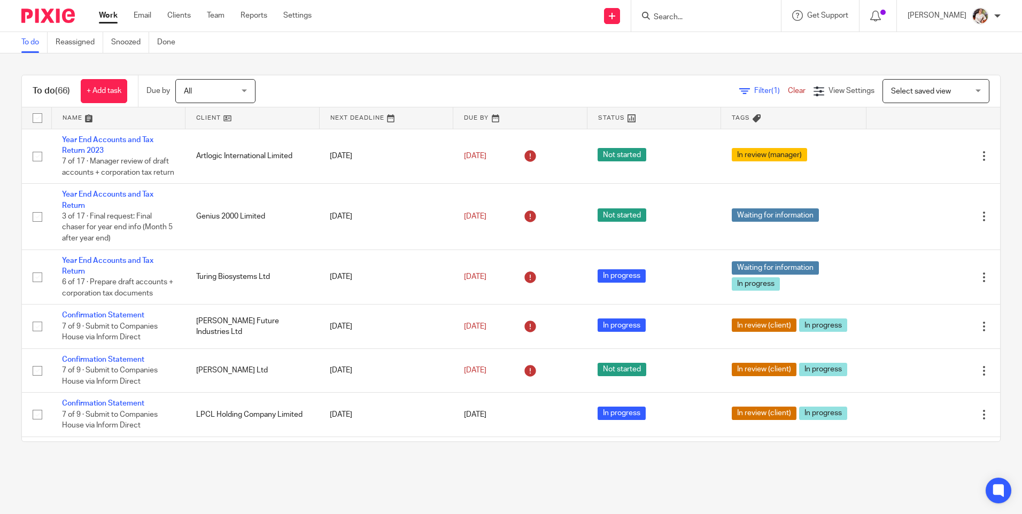
click at [14, 152] on div "To do (66) + Add task Due by All All [DATE] [DATE] This week Next week This mon…" at bounding box center [511, 258] width 1022 height 410
